Goal: Check status: Check status

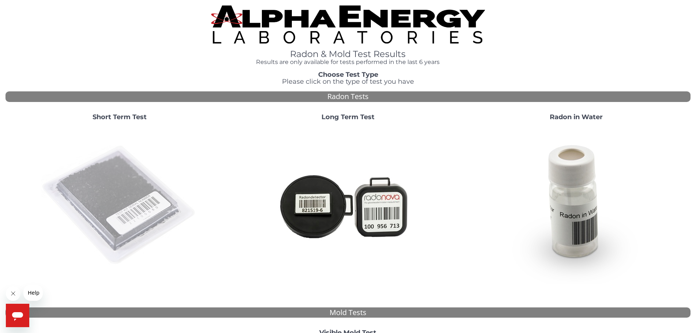
click at [106, 189] on img at bounding box center [119, 205] width 157 height 157
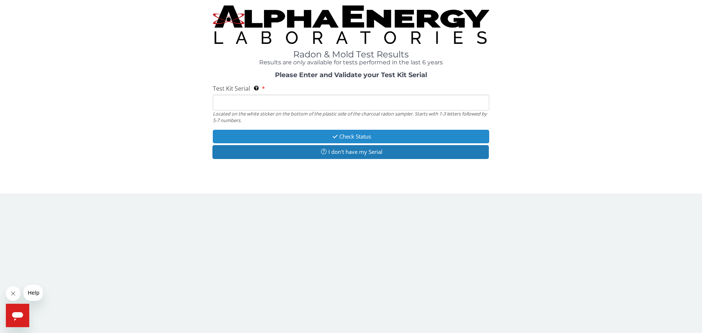
click at [327, 135] on button "Check Status" at bounding box center [351, 137] width 276 height 14
click at [401, 136] on button "Check Status" at bounding box center [351, 137] width 276 height 14
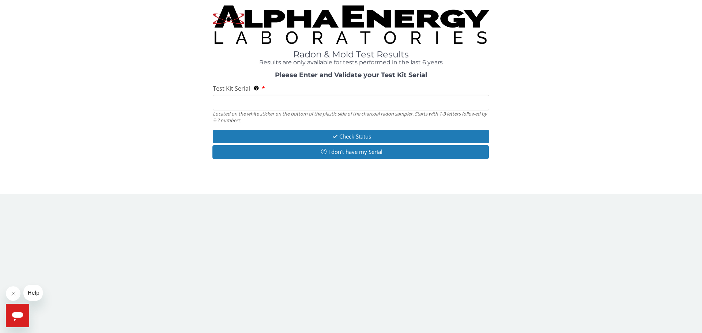
click at [378, 160] on div "Check Status I don't have my Serial" at bounding box center [351, 145] width 276 height 31
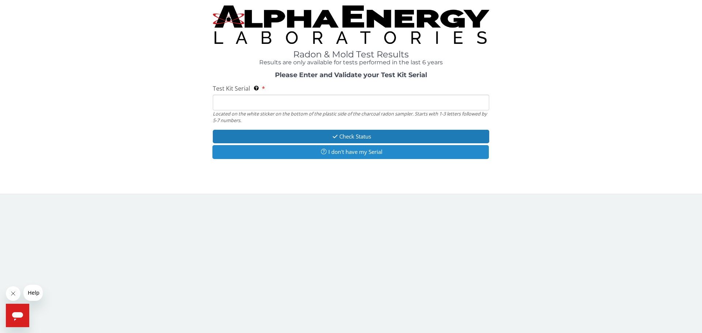
click at [377, 156] on button "I don't have my Serial" at bounding box center [350, 152] width 276 height 14
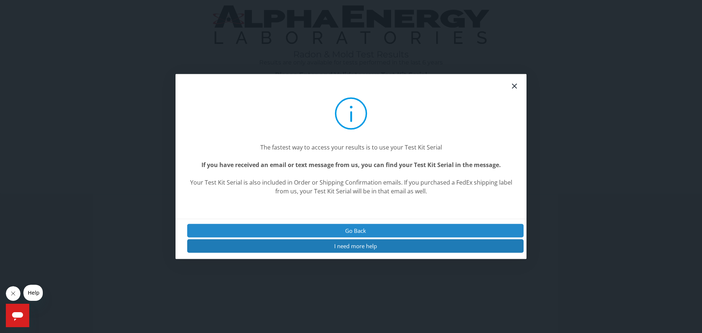
click at [357, 232] on button "Go Back" at bounding box center [355, 231] width 336 height 14
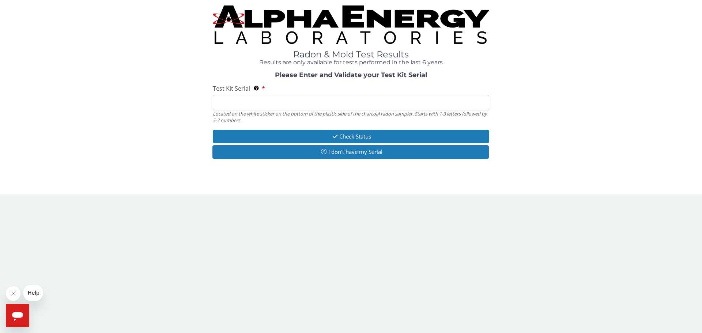
click at [326, 106] on input "Test Kit Serial Located on the white sticker on the bottom of the plastic side …" at bounding box center [351, 103] width 276 height 16
paste input "AA781922"
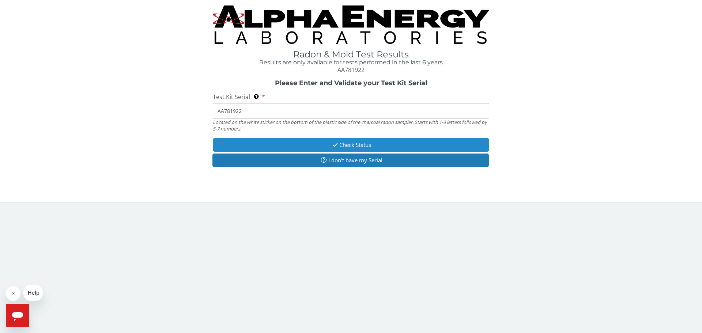
type input "AA781922"
click at [337, 143] on icon "button" at bounding box center [335, 144] width 8 height 5
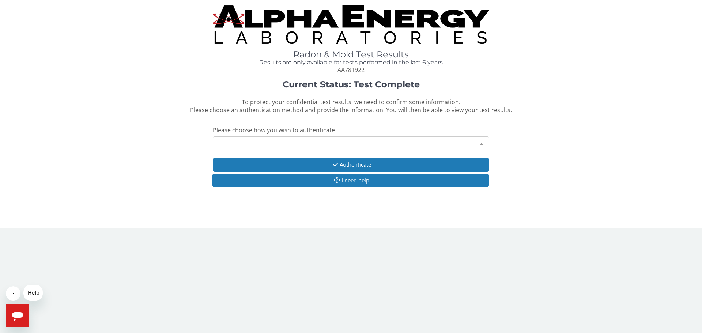
click at [335, 143] on div "Please make a selection" at bounding box center [351, 144] width 276 height 16
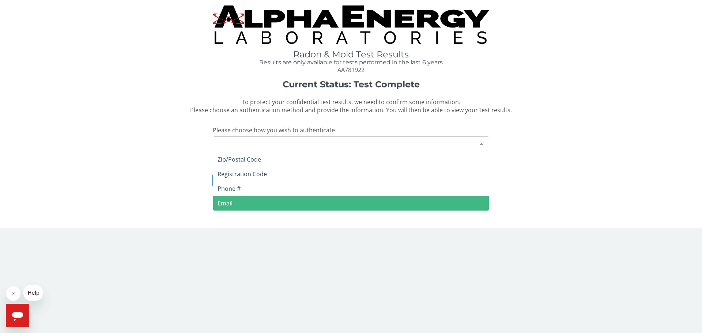
click at [302, 203] on span "Email" at bounding box center [351, 203] width 276 height 15
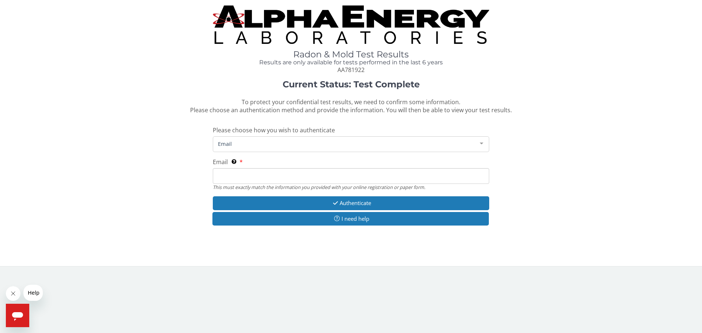
click at [295, 178] on input "Email This must exactly match the information you provided with your online reg…" at bounding box center [351, 176] width 276 height 16
type input "[EMAIL_ADDRESS][DOMAIN_NAME]"
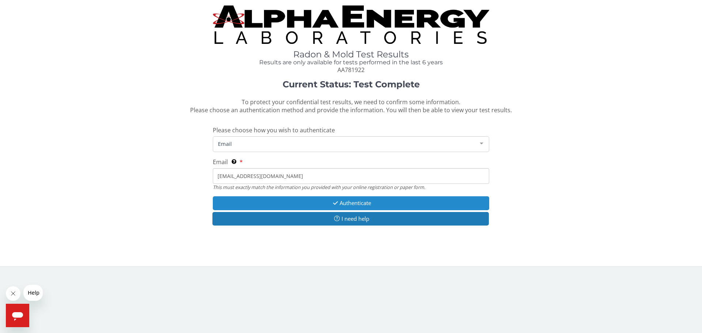
click at [343, 202] on button "Authenticate" at bounding box center [351, 203] width 276 height 14
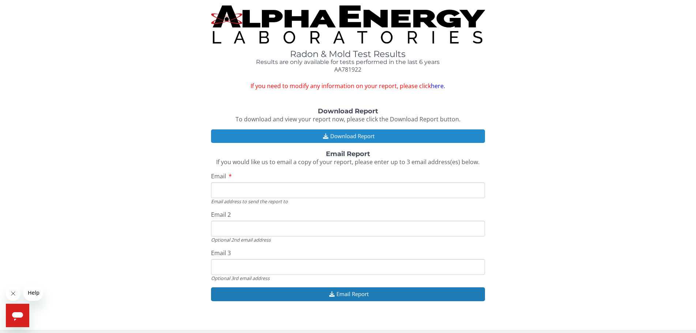
click at [336, 136] on button "Download Report" at bounding box center [348, 136] width 274 height 14
